Goal: Task Accomplishment & Management: Use online tool/utility

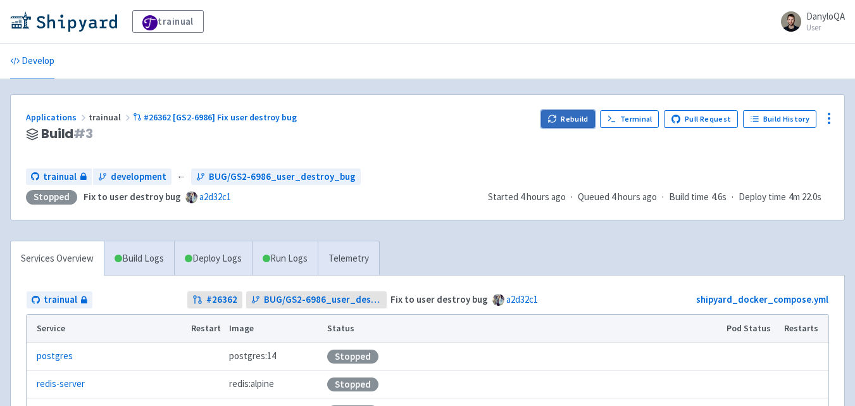
click at [579, 114] on button "Rebuild" at bounding box center [568, 119] width 54 height 18
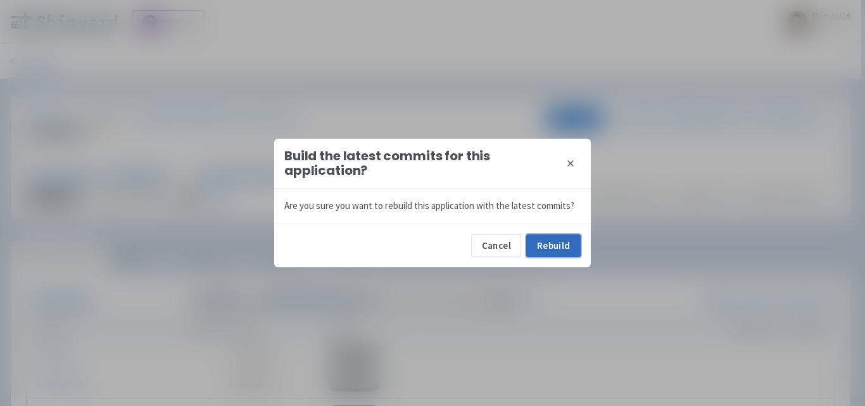
click at [555, 245] on button "Rebuild" at bounding box center [553, 245] width 54 height 23
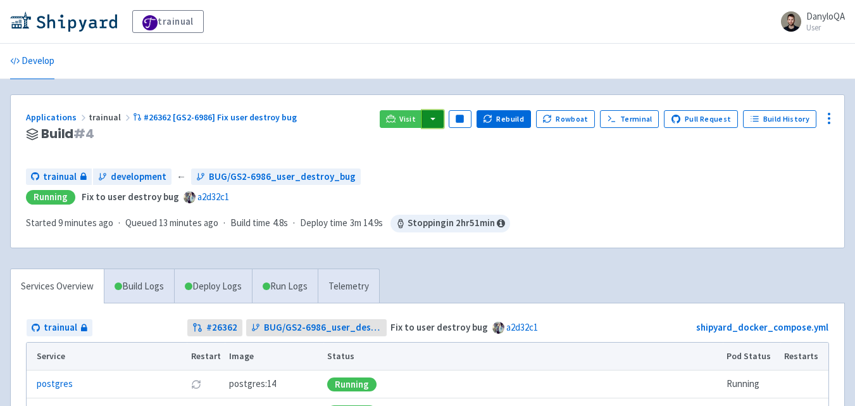
click at [443, 120] on button "button" at bounding box center [433, 119] width 22 height 18
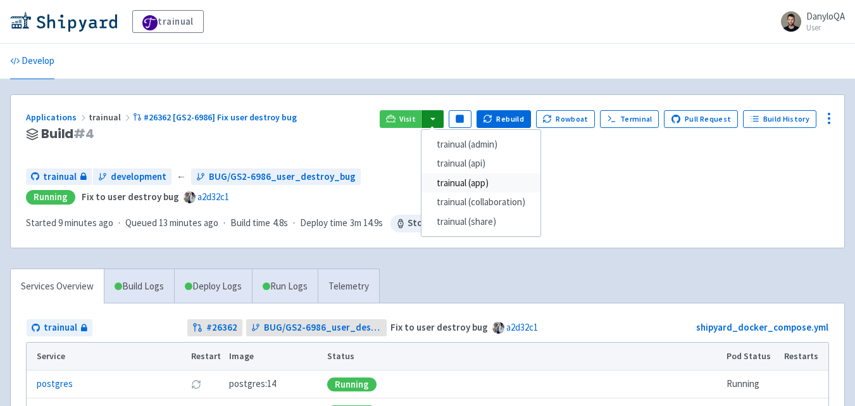
click at [481, 184] on link "trainual (app)" at bounding box center [481, 183] width 119 height 20
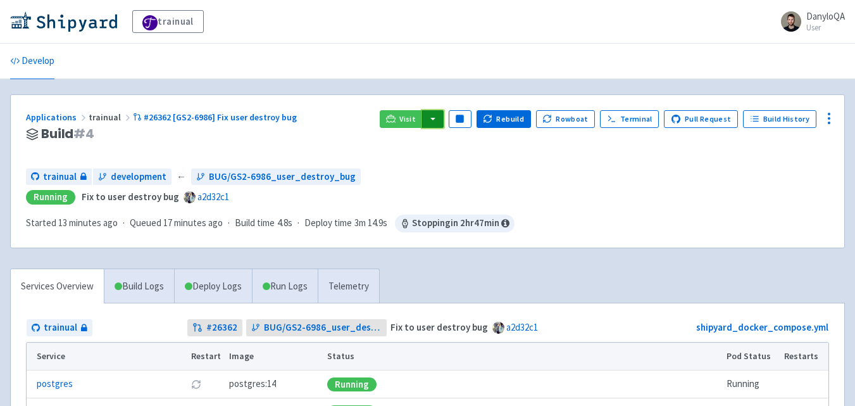
click at [435, 120] on button "button" at bounding box center [433, 119] width 22 height 18
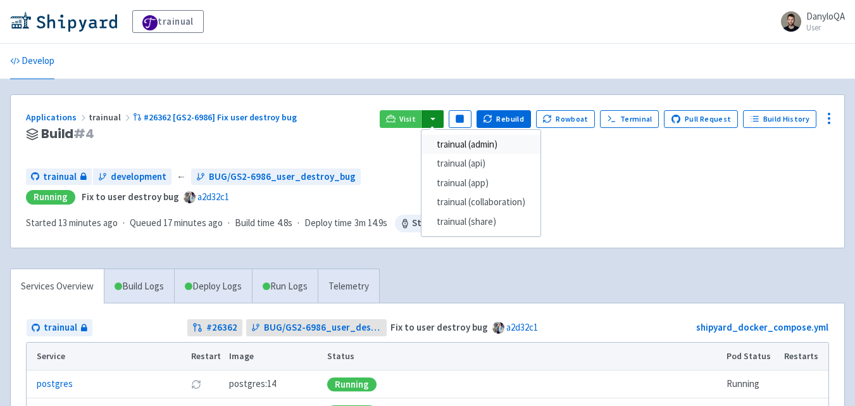
click at [474, 148] on link "trainual (admin)" at bounding box center [481, 145] width 119 height 20
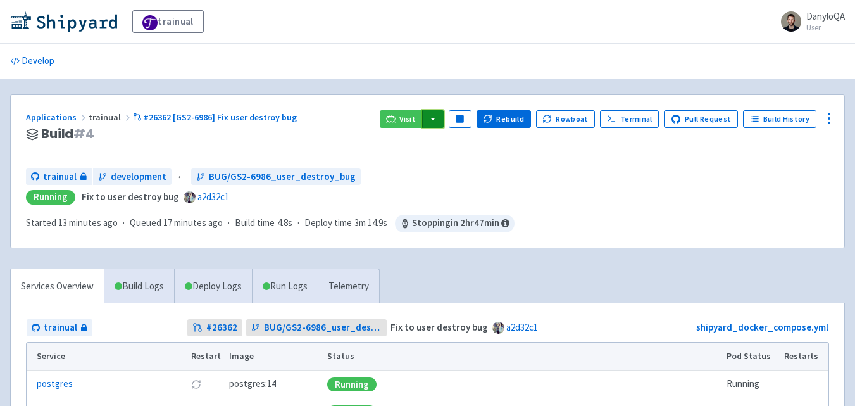
click at [439, 118] on button "button" at bounding box center [433, 119] width 22 height 18
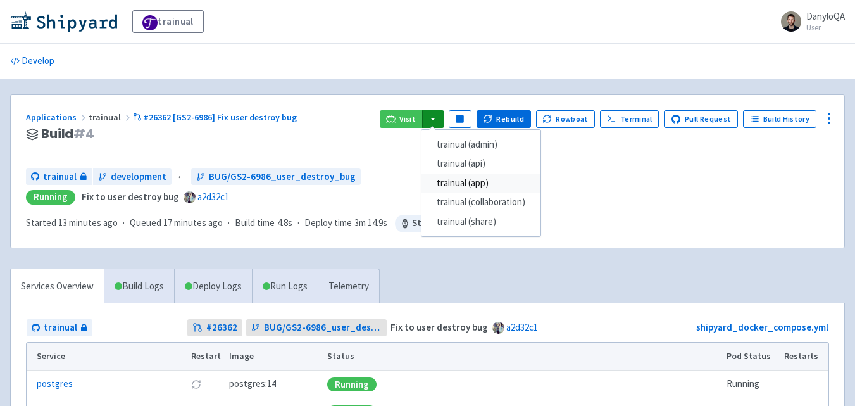
click at [481, 180] on link "trainual (app)" at bounding box center [481, 183] width 119 height 20
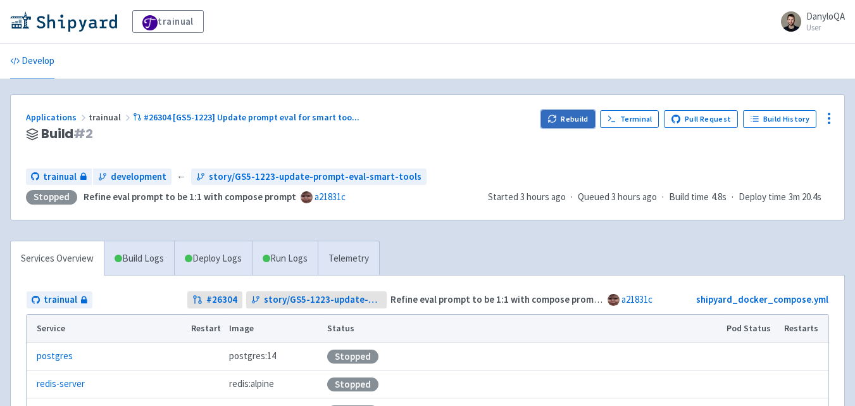
click at [567, 115] on button "Rebuild" at bounding box center [568, 119] width 54 height 18
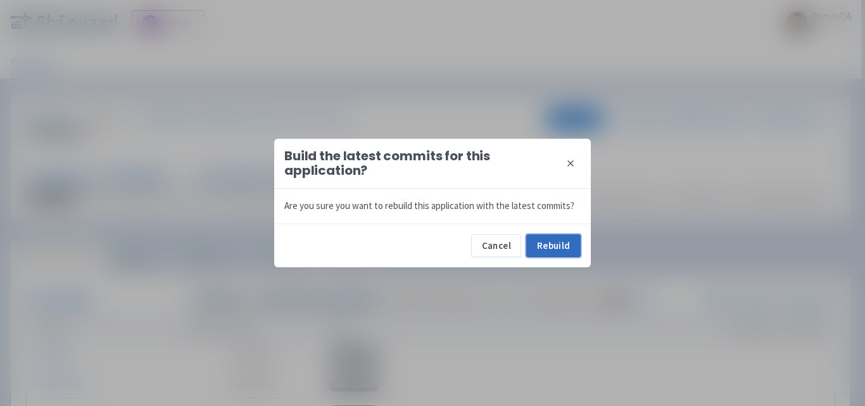
click at [566, 237] on button "Rebuild" at bounding box center [553, 245] width 54 height 23
